Goal: Task Accomplishment & Management: Complete application form

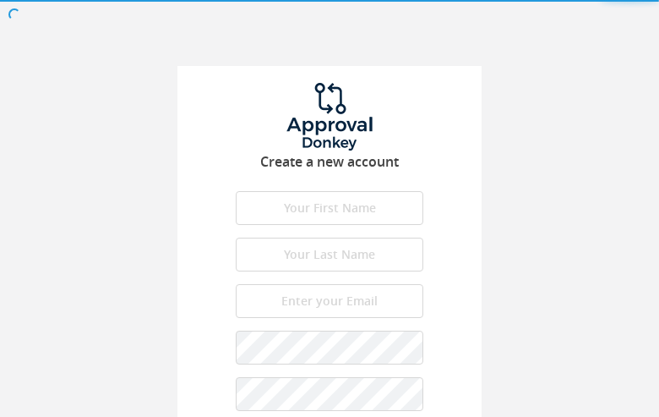
type input "lldkUNsUkqlF"
type input "xUtMQNlFXYUx"
type input "[EMAIL_ADDRESS][DOMAIN_NAME]"
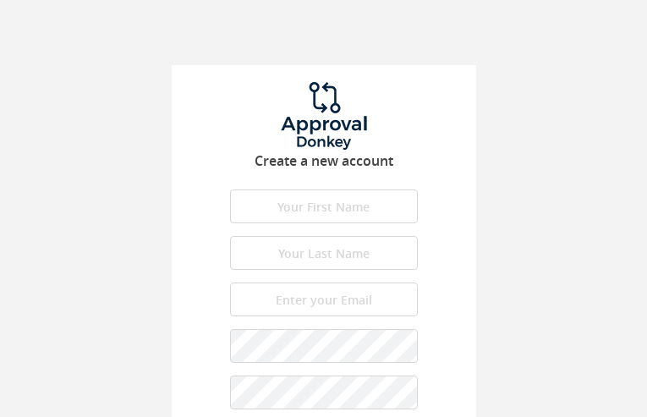
type input "thmUbUUfHePYyih"
type input "mEUnCNkzMEdRLoCP"
type input "[EMAIL_ADDRESS][DOMAIN_NAME]"
